Goal: Find specific page/section

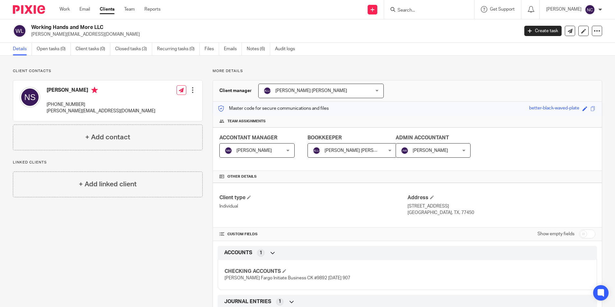
click at [407, 7] on form at bounding box center [431, 9] width 68 height 8
click at [405, 10] on input "Search" at bounding box center [426, 11] width 58 height 6
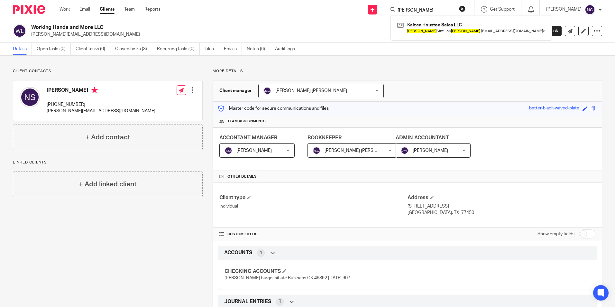
type input "santiago"
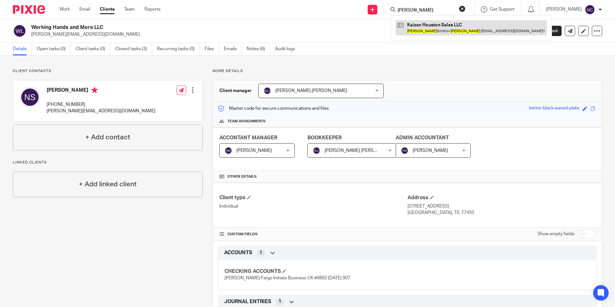
click at [470, 28] on link at bounding box center [470, 27] width 151 height 15
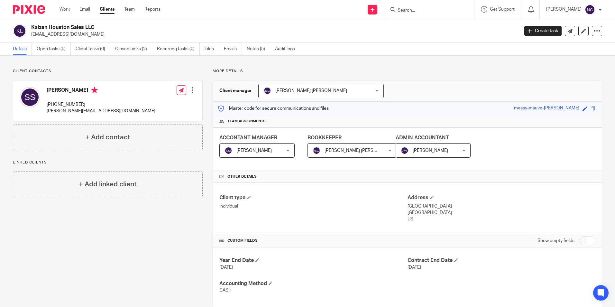
click at [422, 9] on input "Search" at bounding box center [426, 11] width 58 height 6
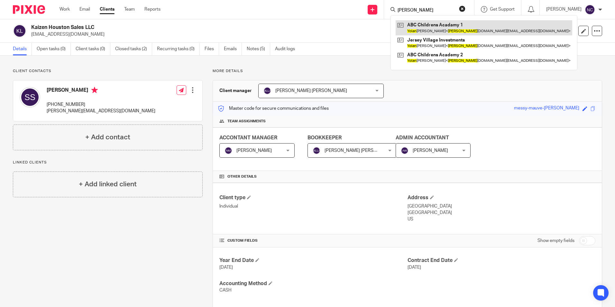
type input "[PERSON_NAME]"
click at [429, 28] on link at bounding box center [483, 27] width 177 height 15
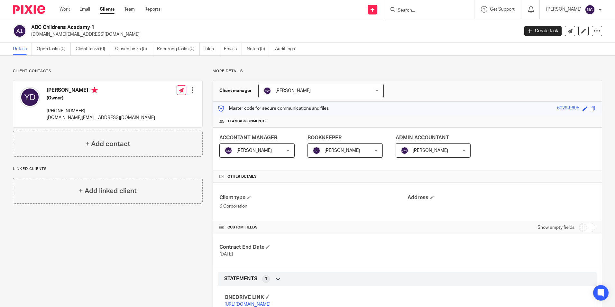
drag, startPoint x: 428, startPoint y: 215, endPoint x: 412, endPoint y: 290, distance: 76.6
drag, startPoint x: 412, startPoint y: 290, endPoint x: 509, endPoint y: 62, distance: 247.4
click at [509, 62] on div "Client contacts Yolanda Duarte (Owner) 713-240-5819 yolanda.abc@gmail.com Edit …" at bounding box center [307, 255] width 615 height 399
click at [407, 10] on input "Search" at bounding box center [426, 11] width 58 height 6
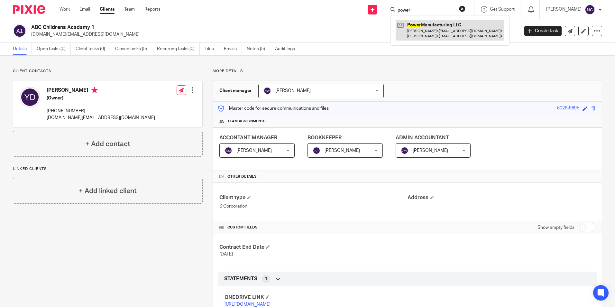
type input "power"
click at [422, 27] on link at bounding box center [449, 30] width 109 height 20
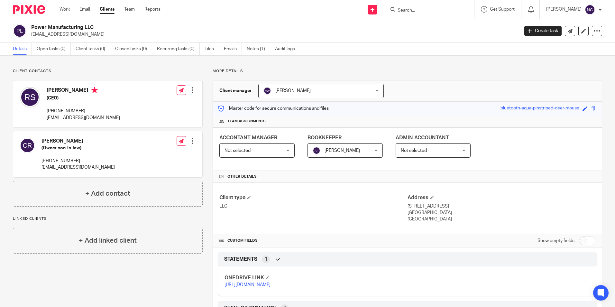
click at [420, 8] on input "Search" at bounding box center [426, 11] width 58 height 6
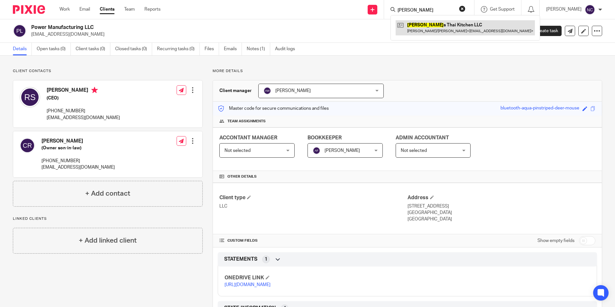
type input "kamron"
click at [428, 28] on link at bounding box center [464, 27] width 139 height 15
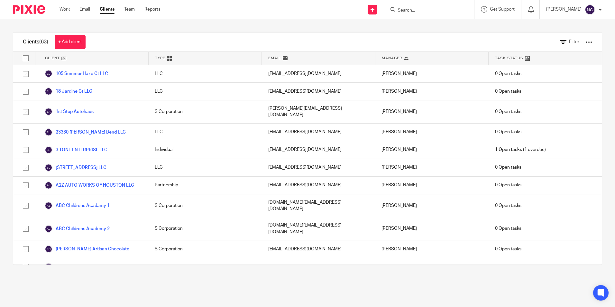
click at [422, 10] on input "Search" at bounding box center [426, 11] width 58 height 6
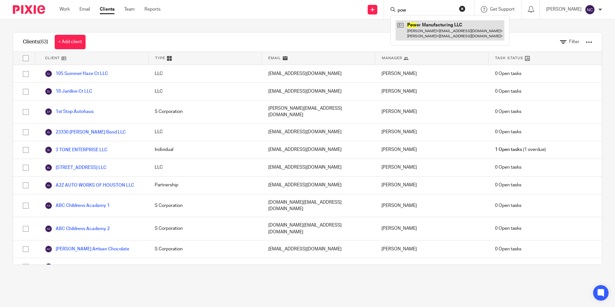
type input "pow"
click at [427, 23] on link at bounding box center [449, 30] width 109 height 20
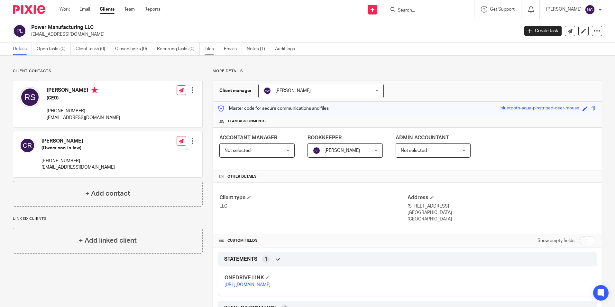
click at [214, 49] on link "Files" at bounding box center [211, 49] width 14 height 13
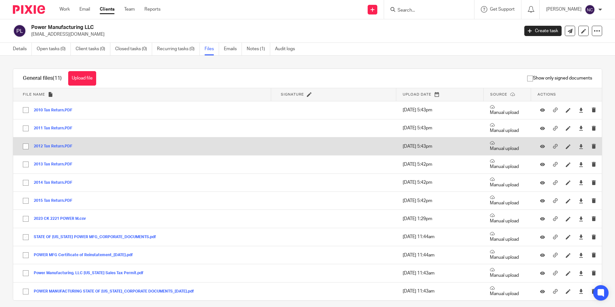
scroll to position [23, 0]
